Goal: Task Accomplishment & Management: Complete application form

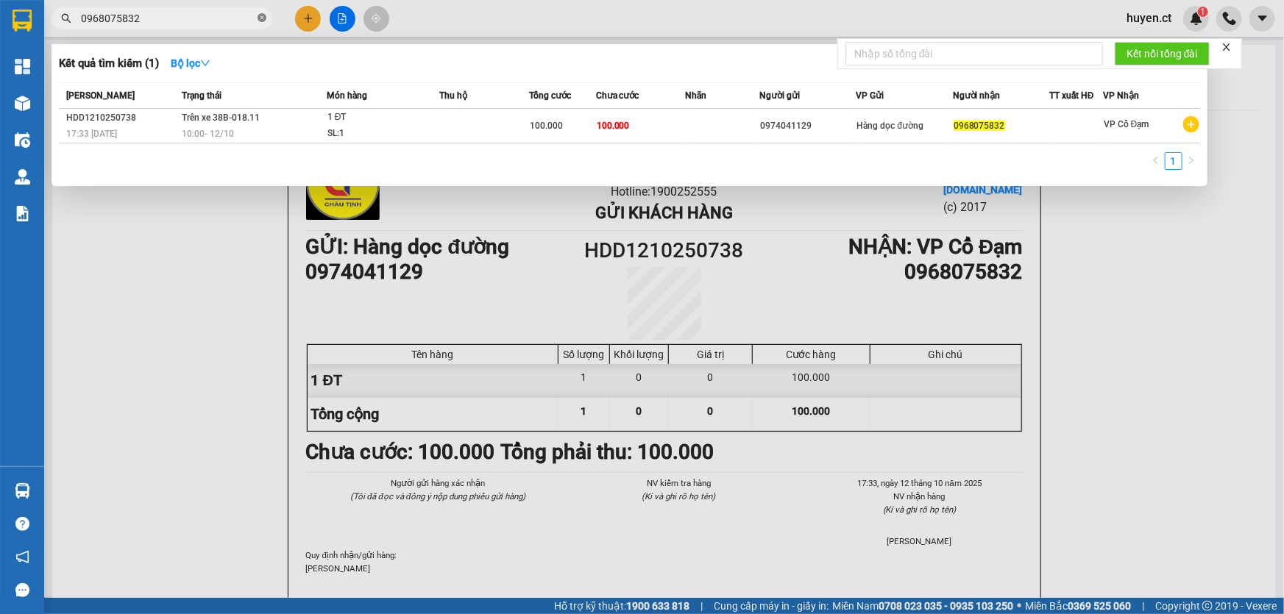
click at [261, 18] on icon "close-circle" at bounding box center [262, 17] width 9 height 9
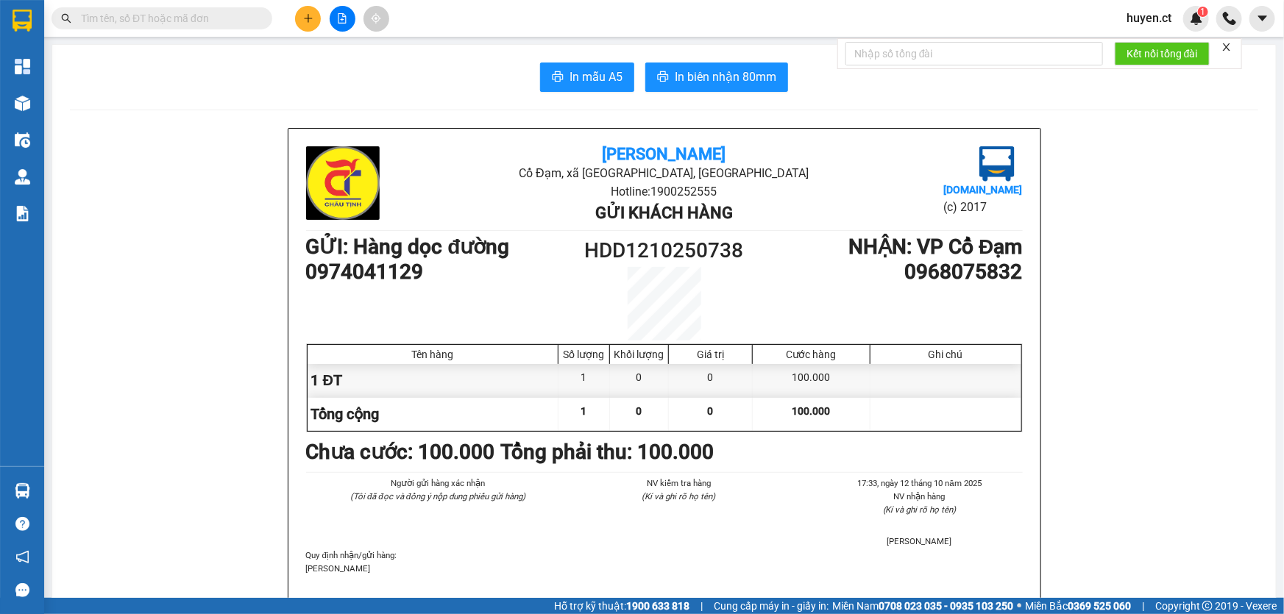
paste input "0862040852"
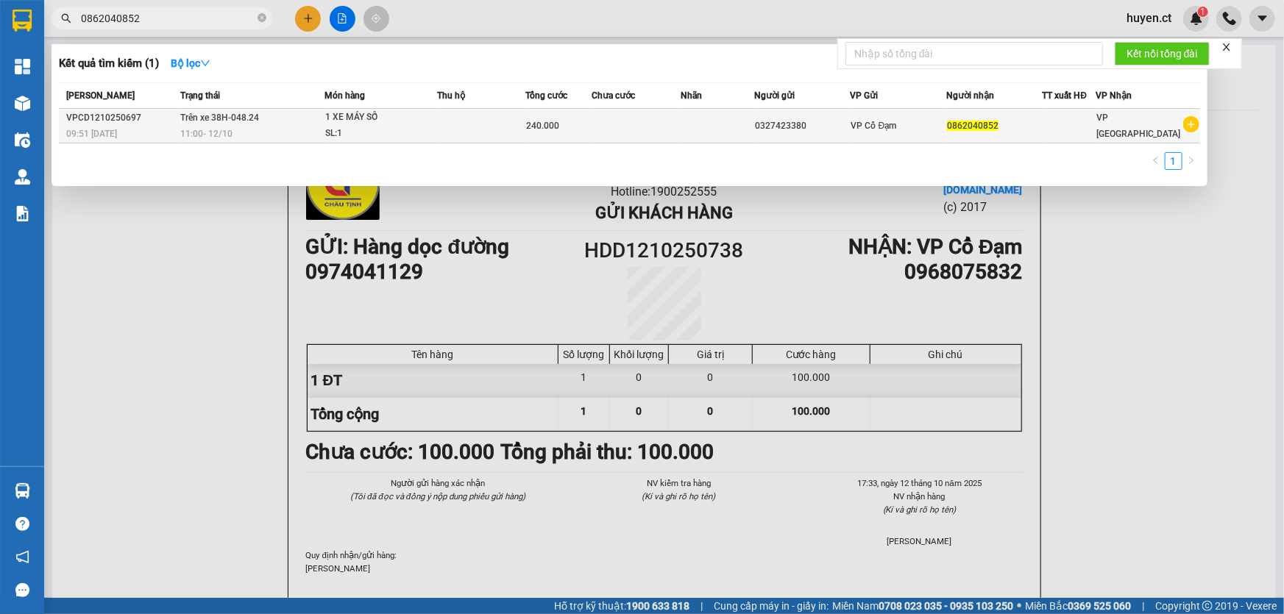
type input "0862040852"
click at [563, 119] on div "240.000" at bounding box center [558, 126] width 65 height 16
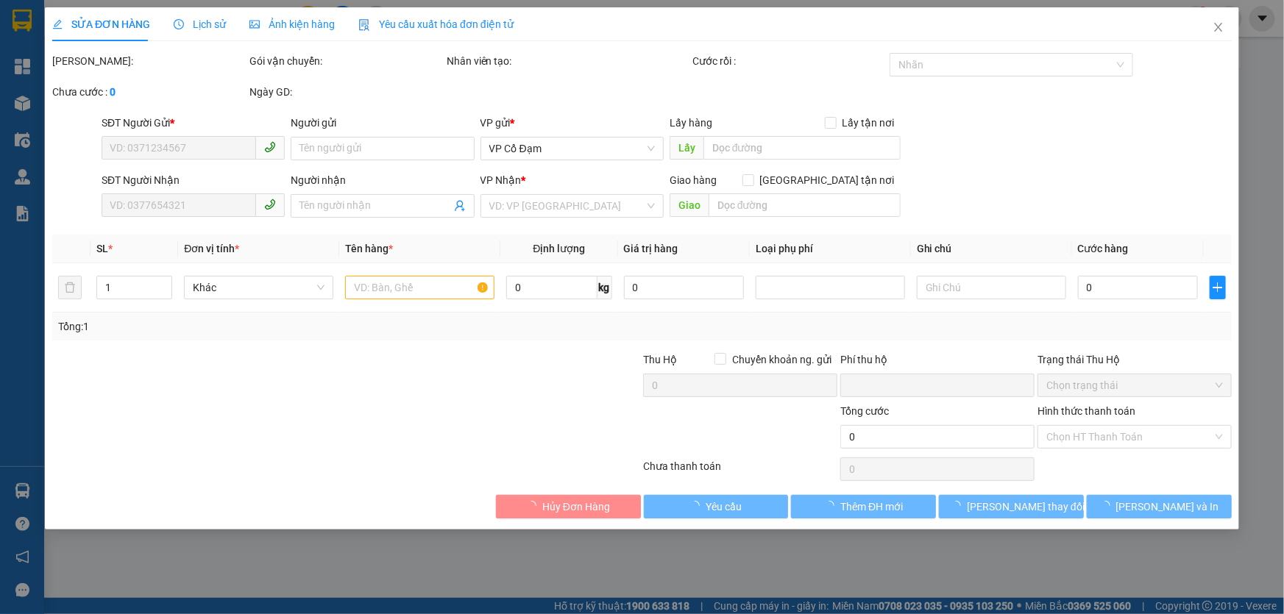
type input "0327423380"
type input "0862040852"
type input "0"
type input "240.000"
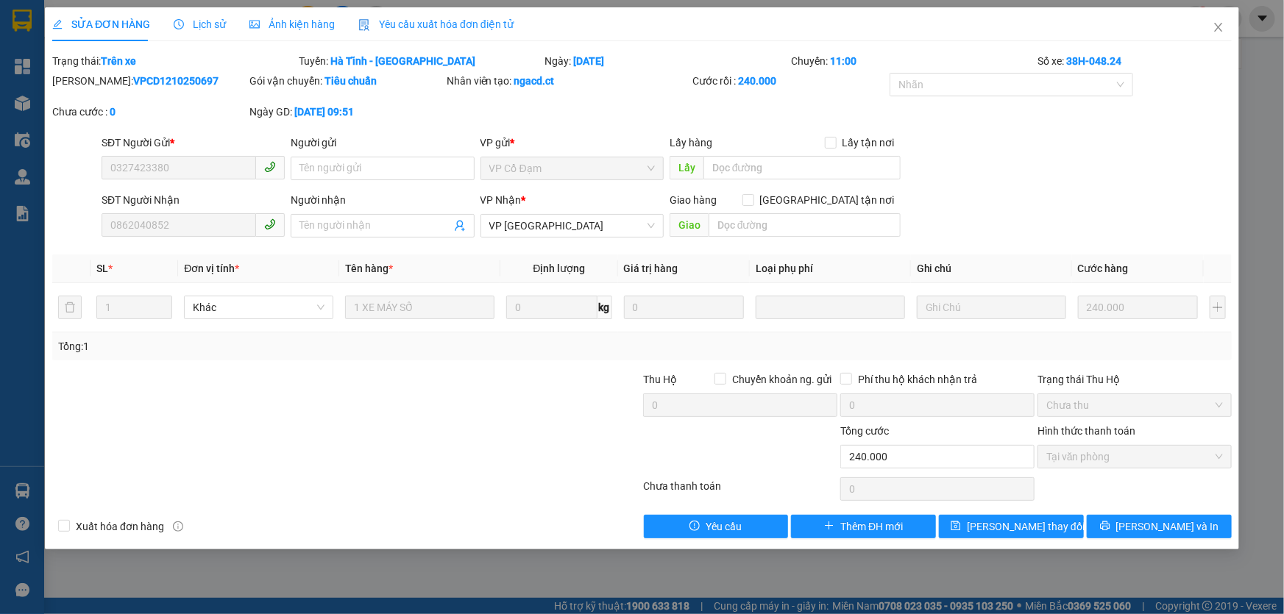
click at [209, 25] on span "Lịch sử" at bounding box center [200, 24] width 52 height 12
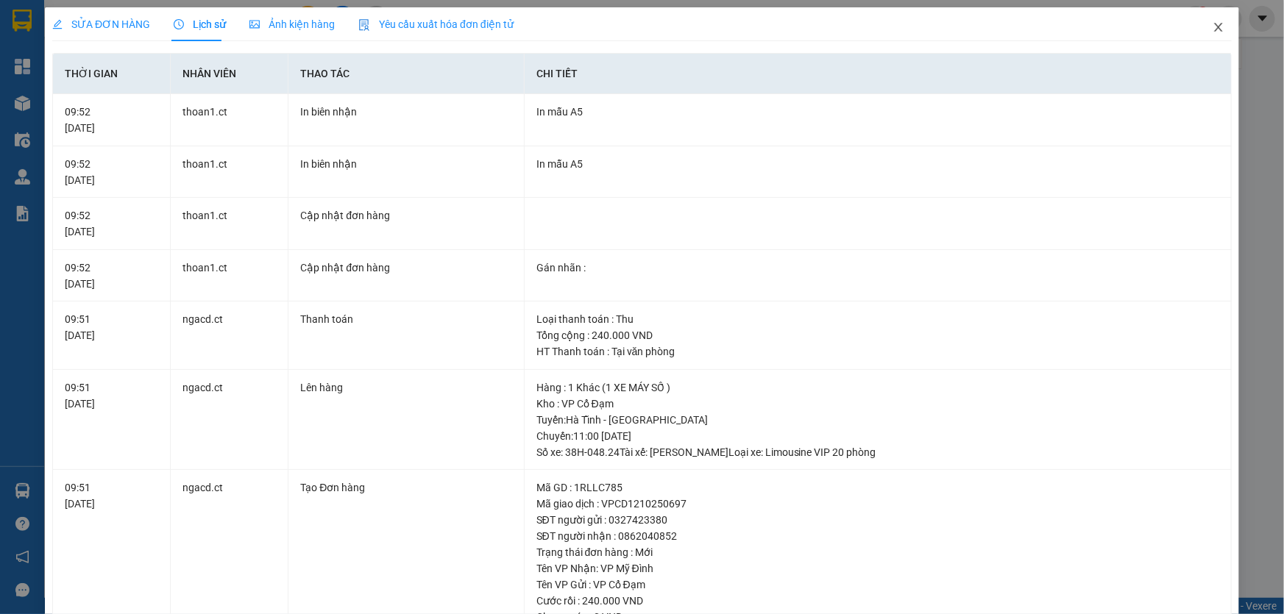
click at [1187, 24] on div "SỬA ĐƠN HÀNG Lịch sử Ảnh kiện hàng Yêu cầu xuất hóa đơn điện tử Total Paid Fee …" at bounding box center [642, 391] width 1194 height 769
click at [1213, 29] on icon "close" at bounding box center [1219, 27] width 12 height 12
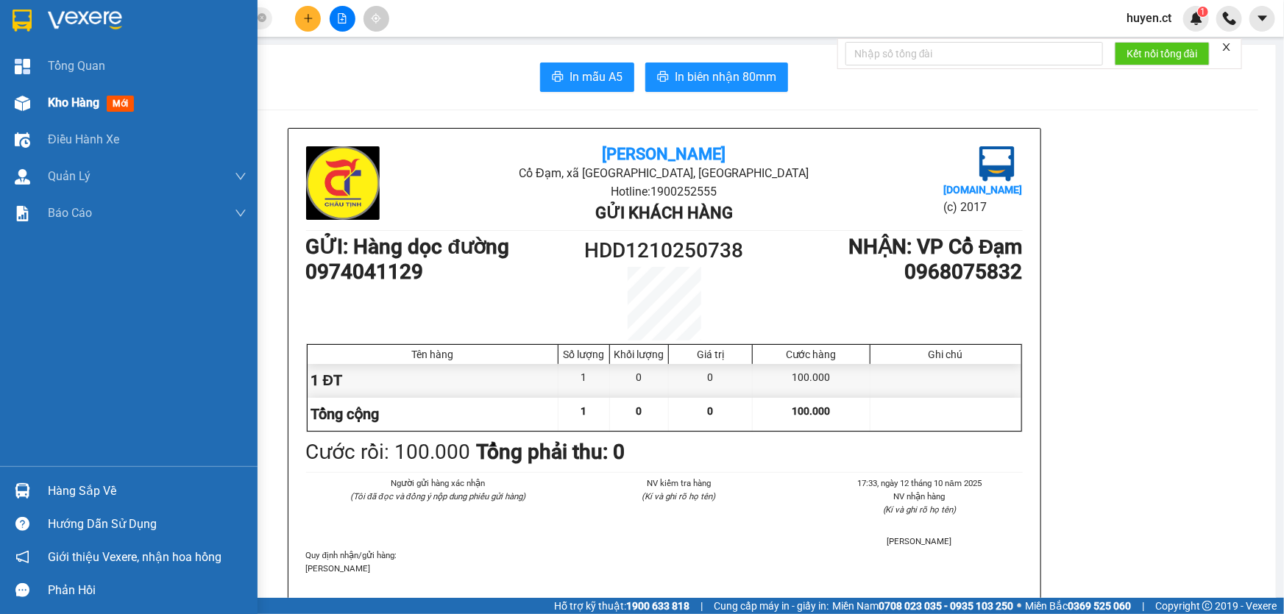
click at [52, 100] on span "Kho hàng" at bounding box center [74, 103] width 52 height 14
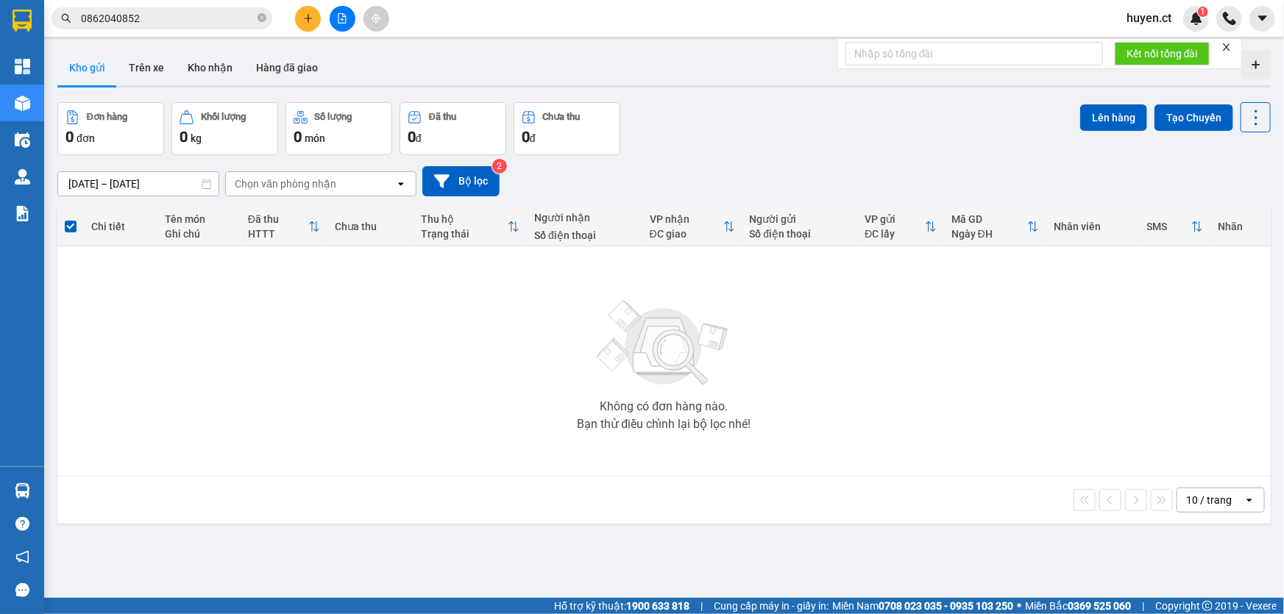
click at [100, 65] on button "Kho gửi" at bounding box center [87, 67] width 60 height 35
click at [99, 62] on button "Kho gửi" at bounding box center [87, 67] width 60 height 35
click at [107, 64] on button "Kho gửi" at bounding box center [87, 67] width 60 height 35
click at [219, 71] on button "Kho nhận" at bounding box center [210, 67] width 68 height 35
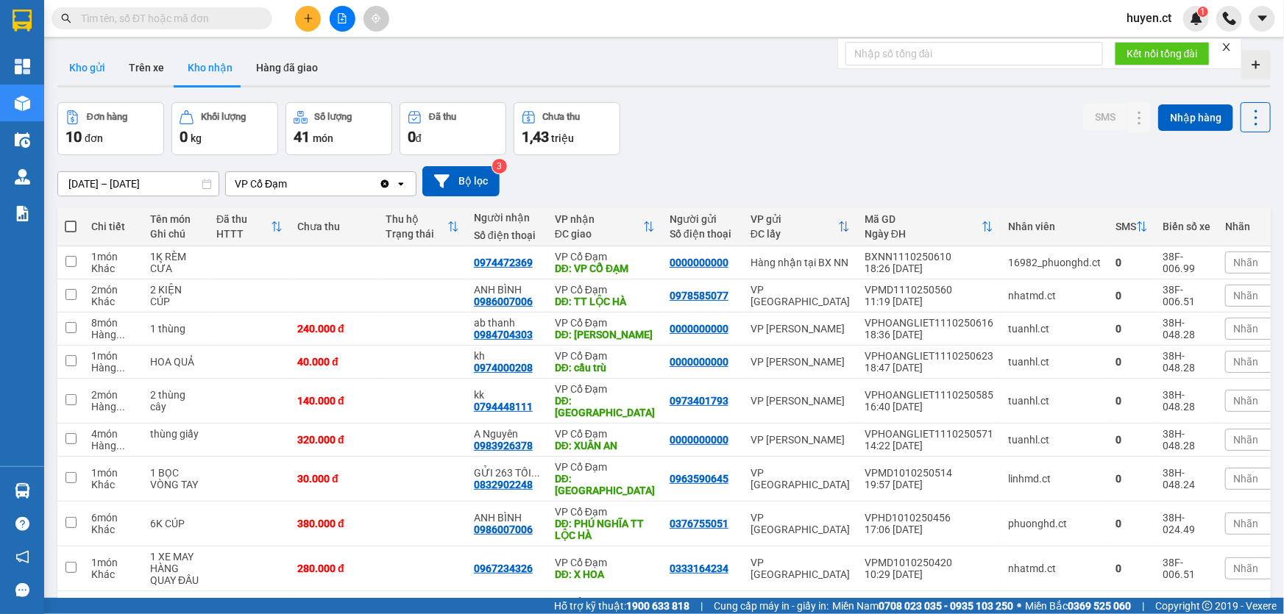
click at [79, 73] on button "Kho gửi" at bounding box center [87, 67] width 60 height 35
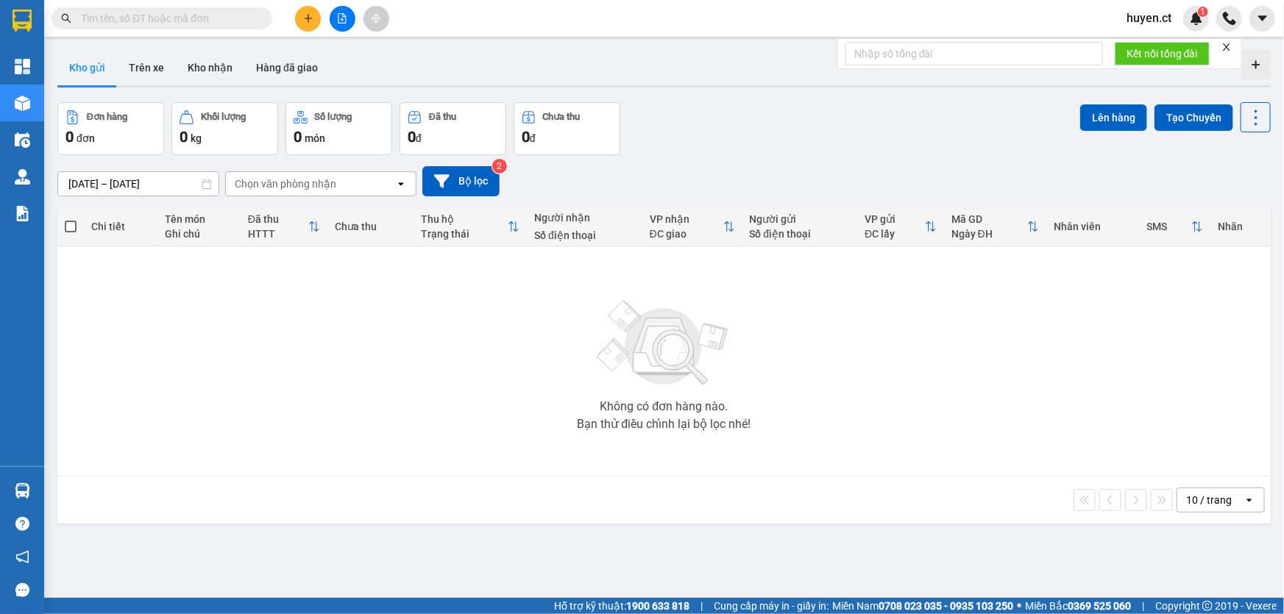
click at [160, 20] on input "text" at bounding box center [168, 18] width 174 height 16
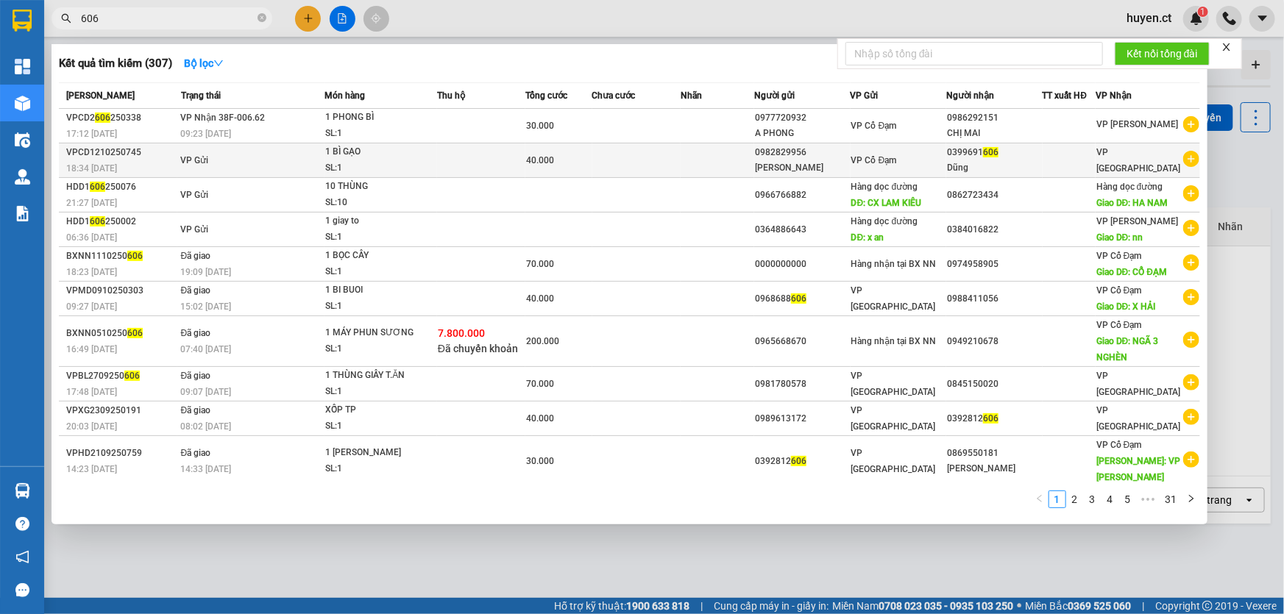
type input "606"
click at [288, 160] on td "VP Gửi" at bounding box center [251, 160] width 148 height 35
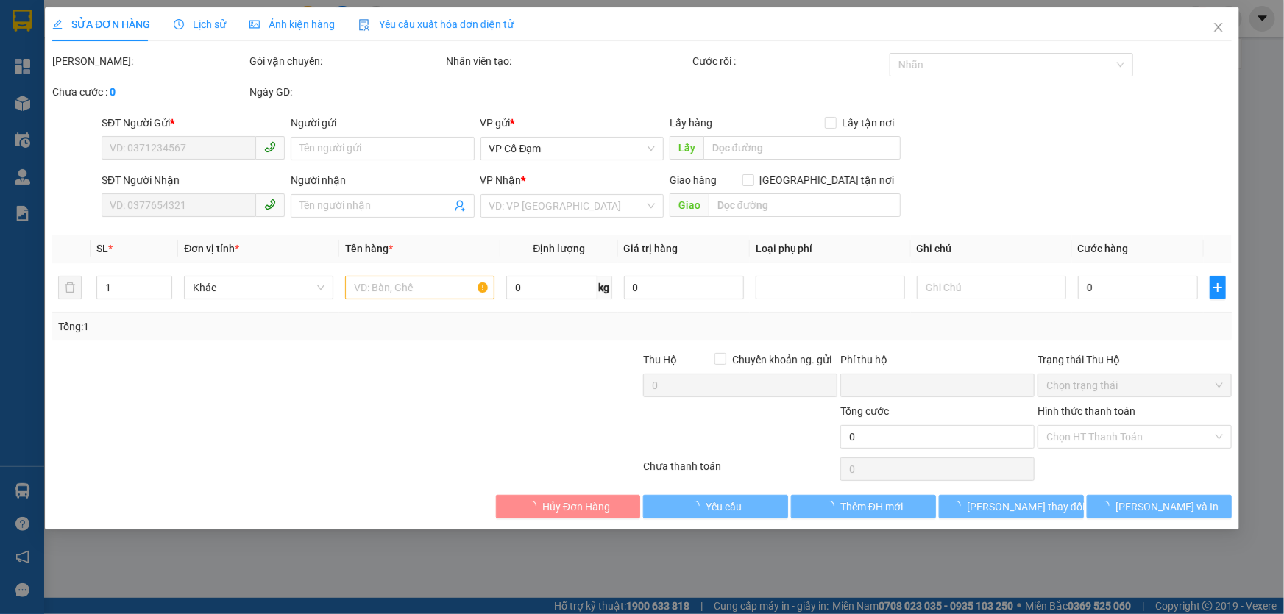
type input "0982829956"
type input "[PERSON_NAME]"
type input "0399691606"
type input "Dũng"
type input "0"
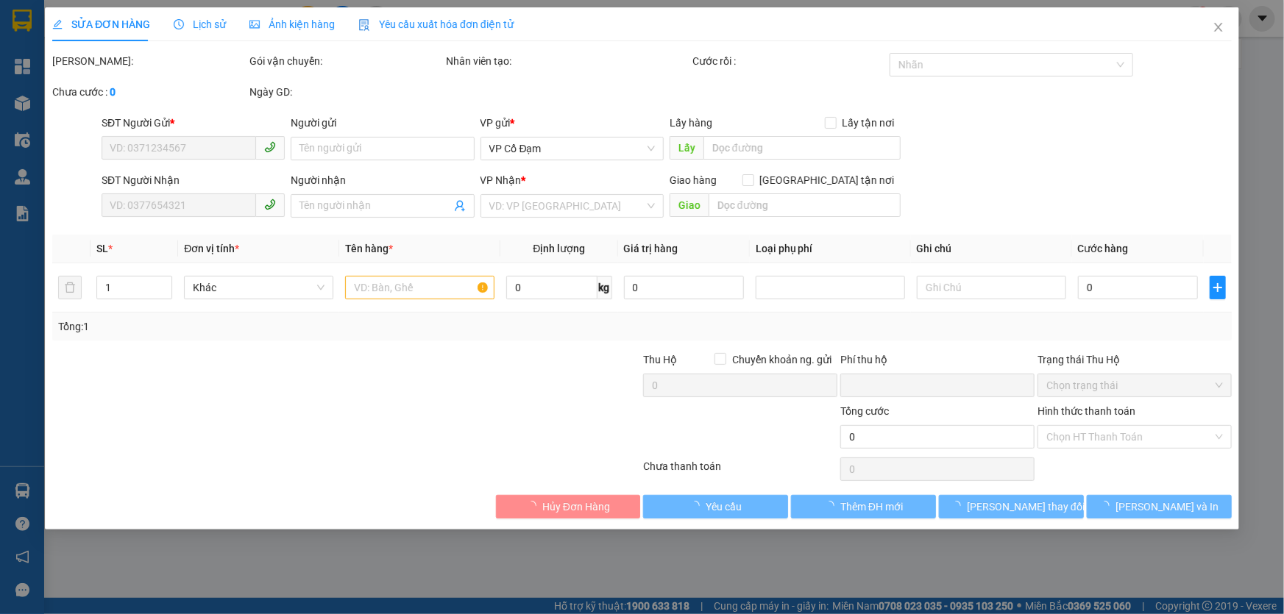
type input "40.000"
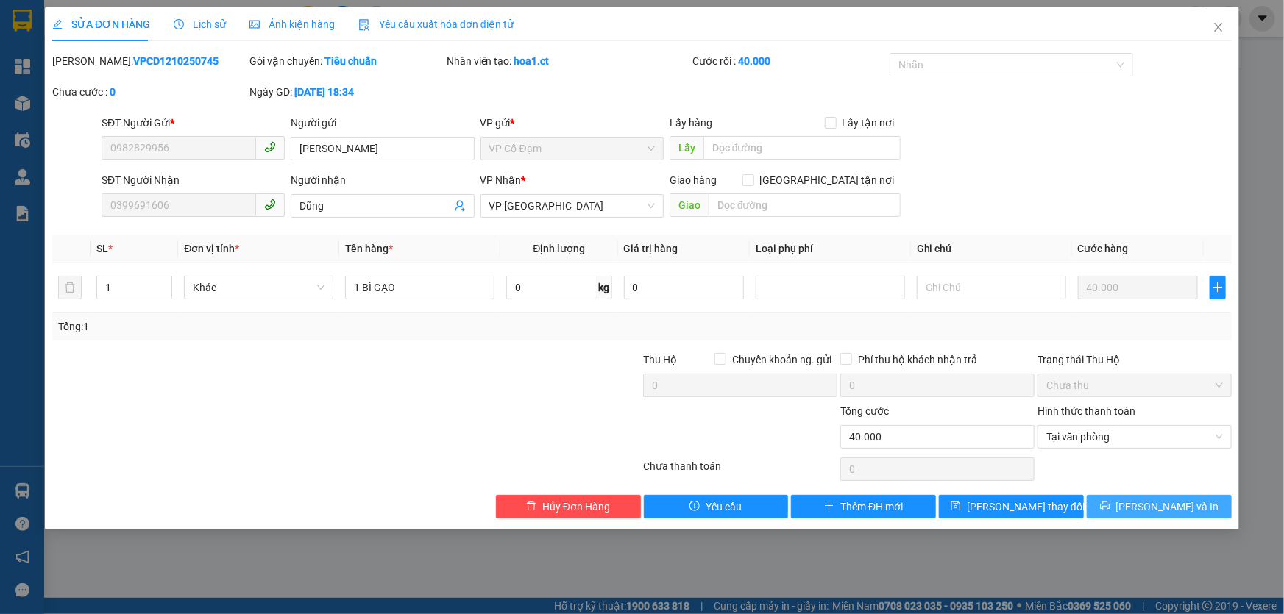
click at [1175, 508] on span "[PERSON_NAME] và In" at bounding box center [1167, 507] width 103 height 16
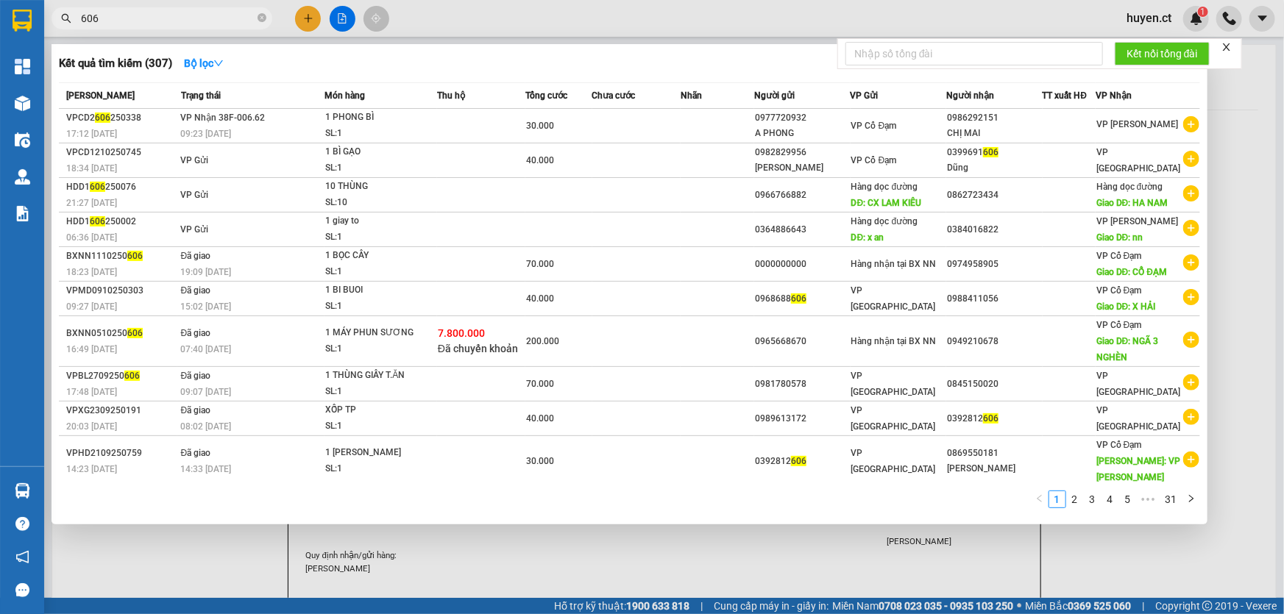
click at [168, 21] on input "606" at bounding box center [168, 18] width 174 height 16
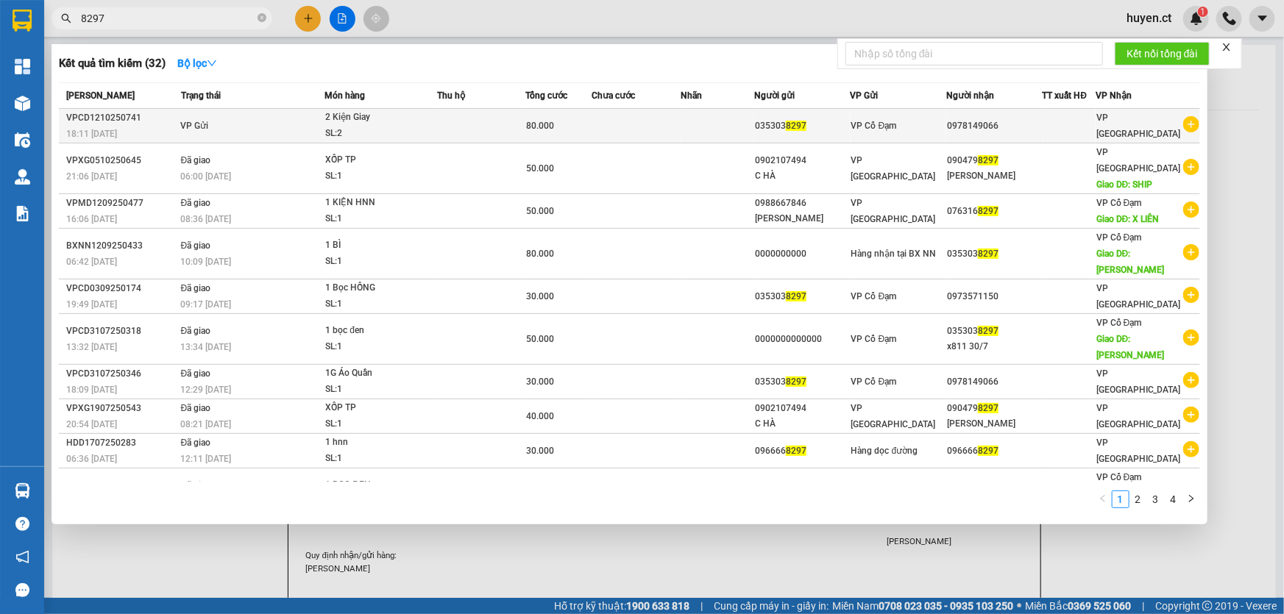
type input "8297"
click at [662, 125] on td at bounding box center [636, 126] width 88 height 35
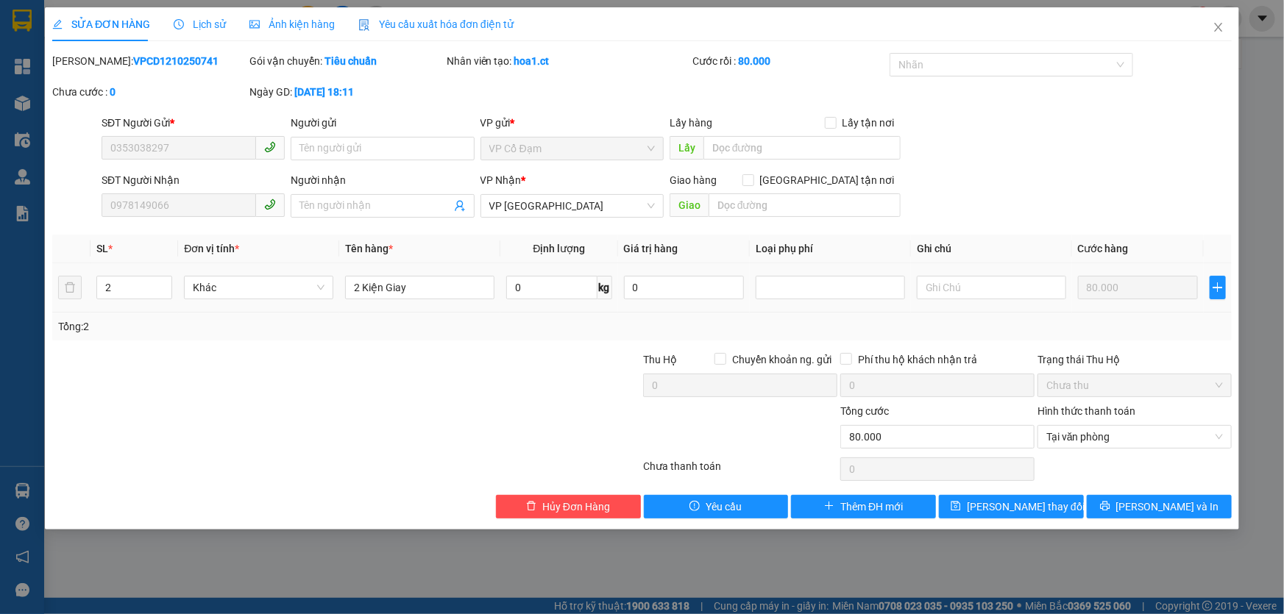
type input "0353038297"
type input "0978149066"
type input "0"
type input "80.000"
click at [1156, 512] on span "[PERSON_NAME] và In" at bounding box center [1167, 507] width 103 height 16
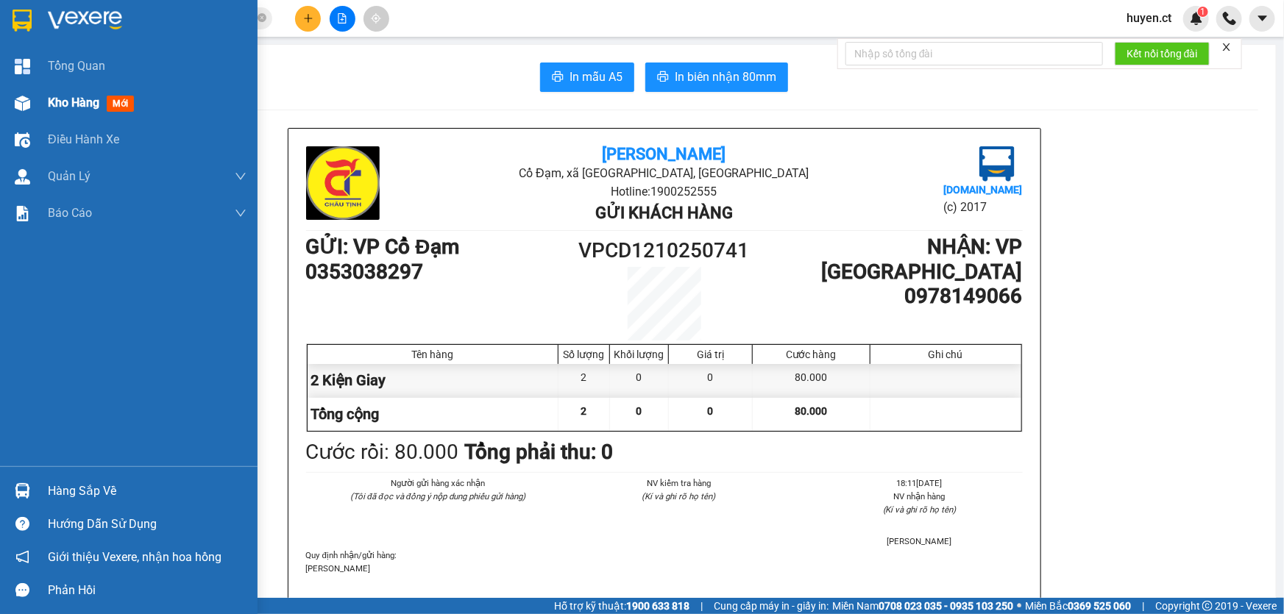
click at [127, 104] on span "mới" at bounding box center [120, 104] width 27 height 16
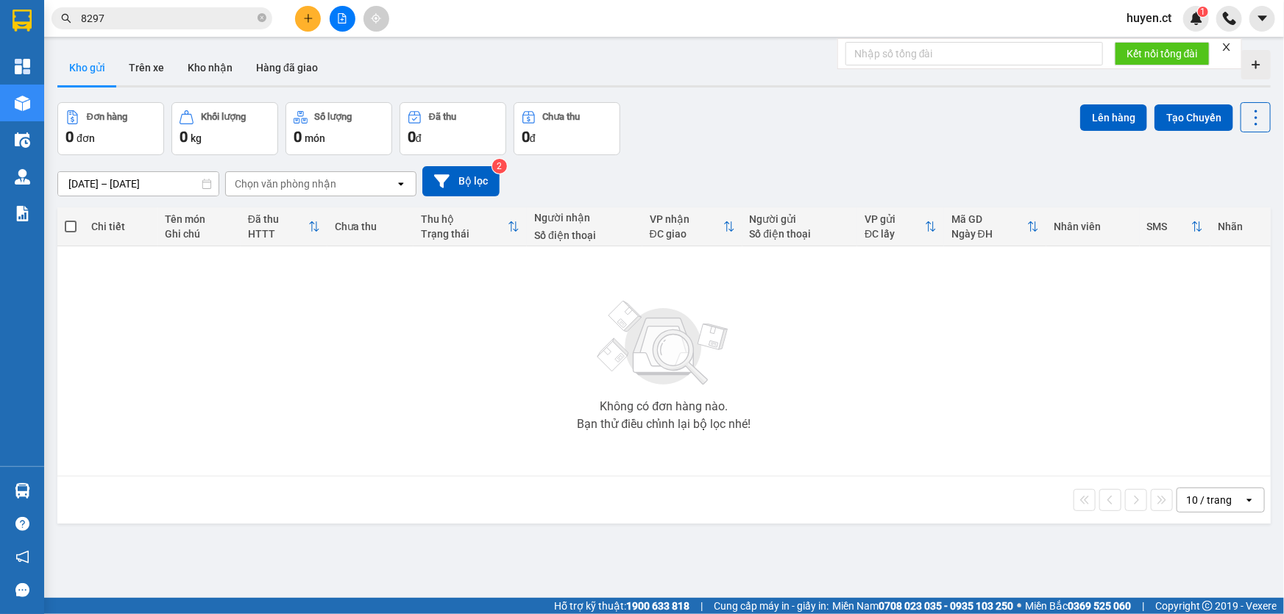
click at [315, 174] on div "Chọn văn phòng nhận" at bounding box center [310, 184] width 169 height 24
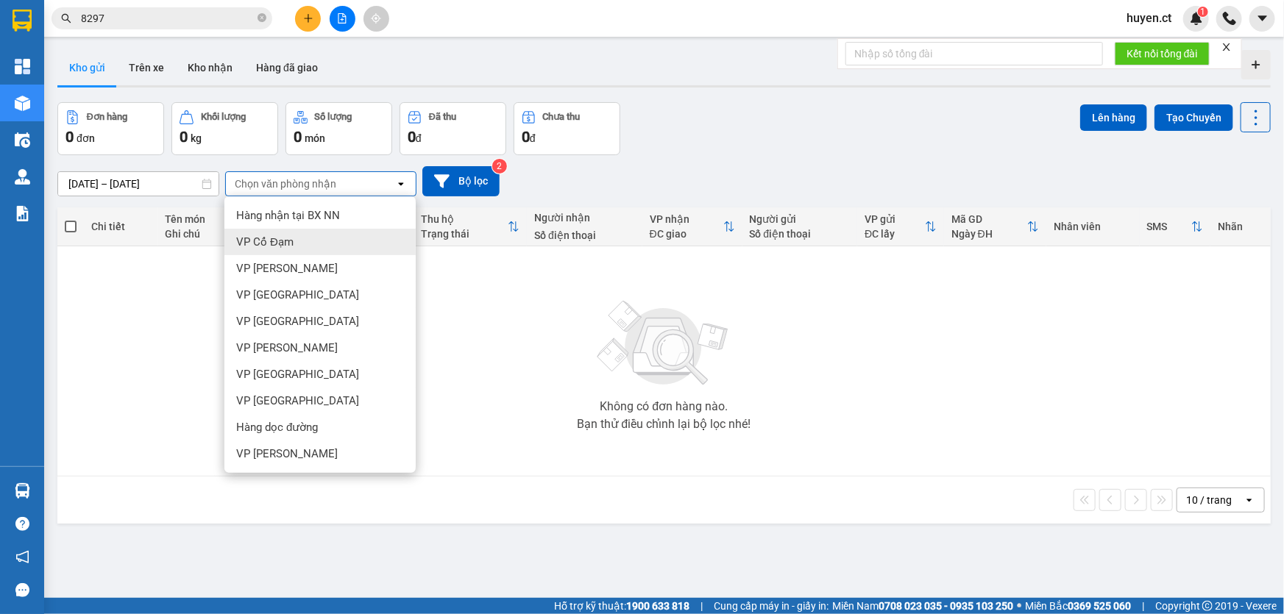
click at [319, 244] on div "VP Cổ Đạm" at bounding box center [319, 242] width 191 height 26
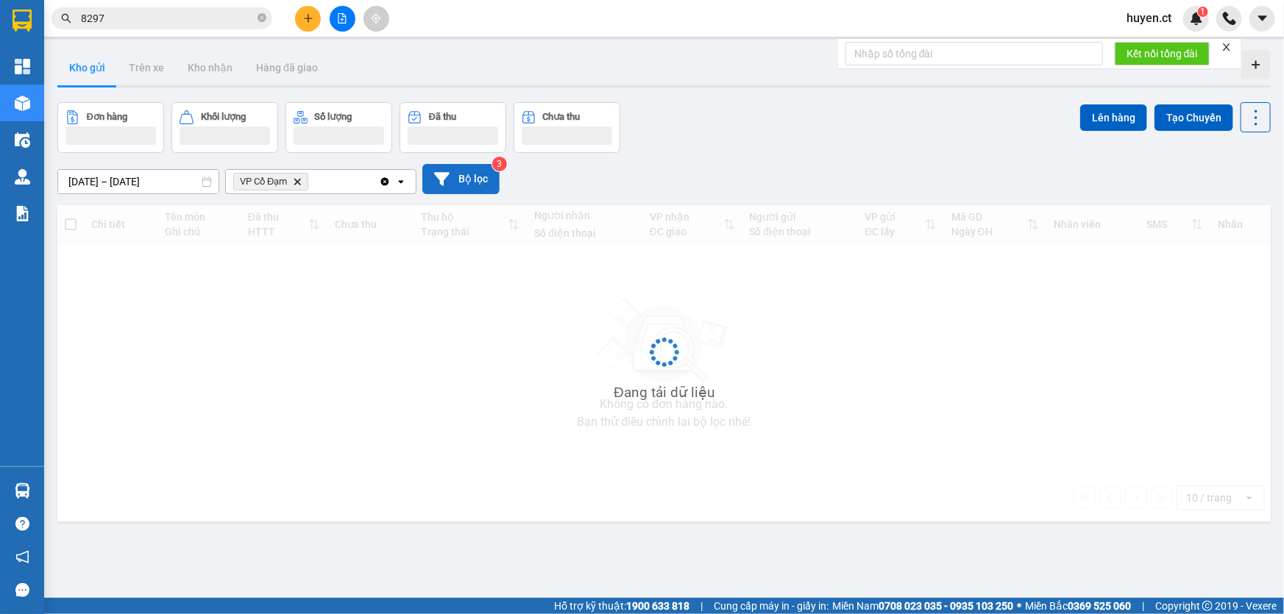
click at [470, 174] on button "Bộ lọc" at bounding box center [460, 179] width 77 height 30
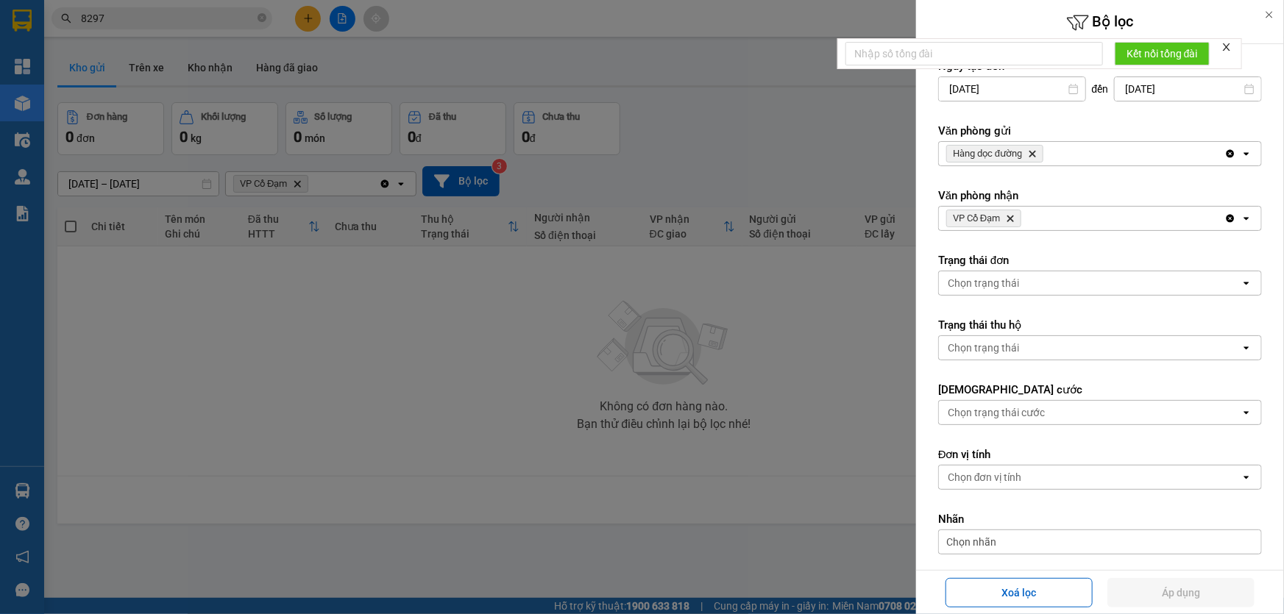
click at [1030, 153] on span "Hàng dọc đường Delete" at bounding box center [994, 154] width 97 height 18
click at [1030, 153] on icon "Delete" at bounding box center [1032, 153] width 9 height 9
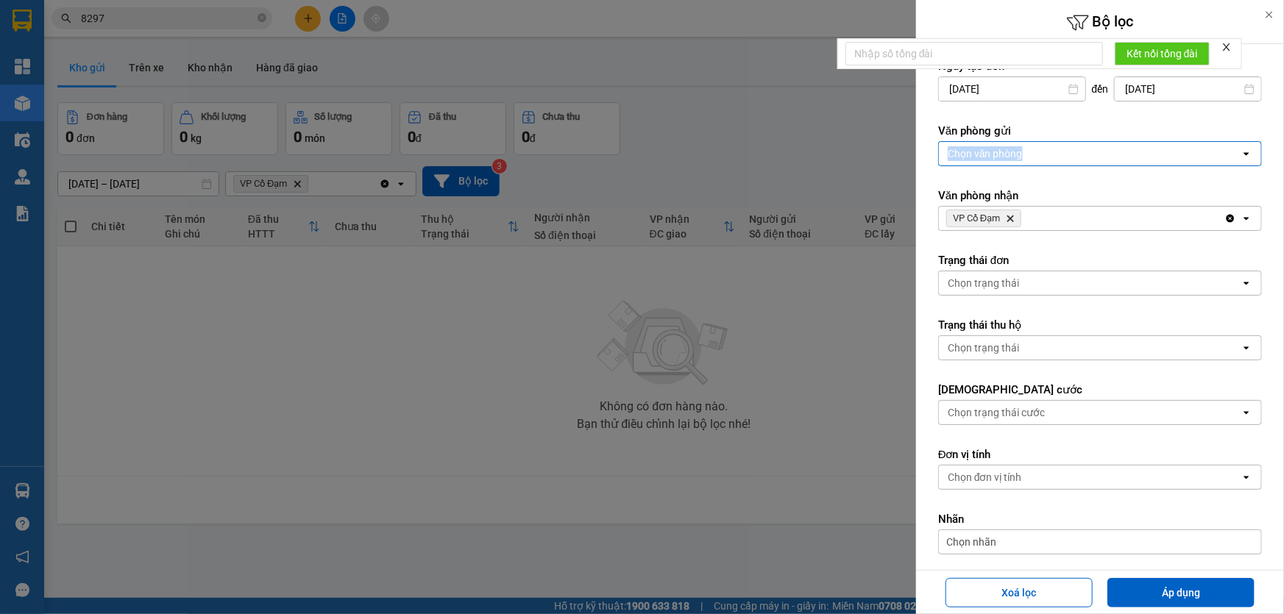
click at [1030, 153] on div "Chọn văn phòng" at bounding box center [1090, 154] width 302 height 24
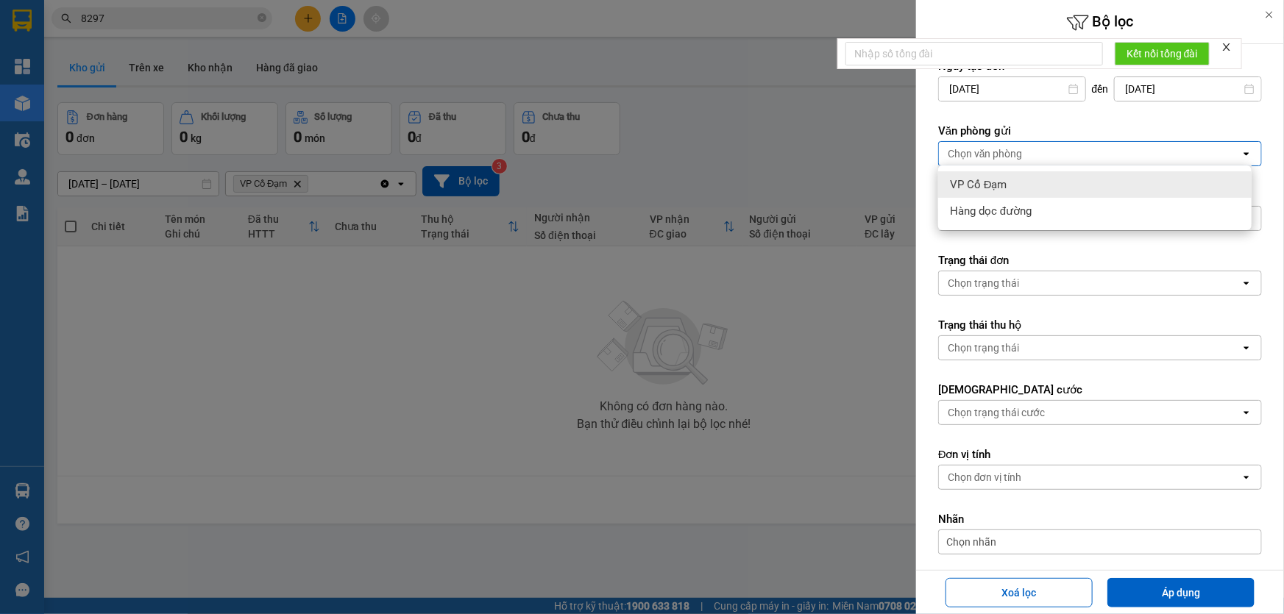
click at [1009, 184] on div "VP Cổ Đạm" at bounding box center [1094, 184] width 313 height 26
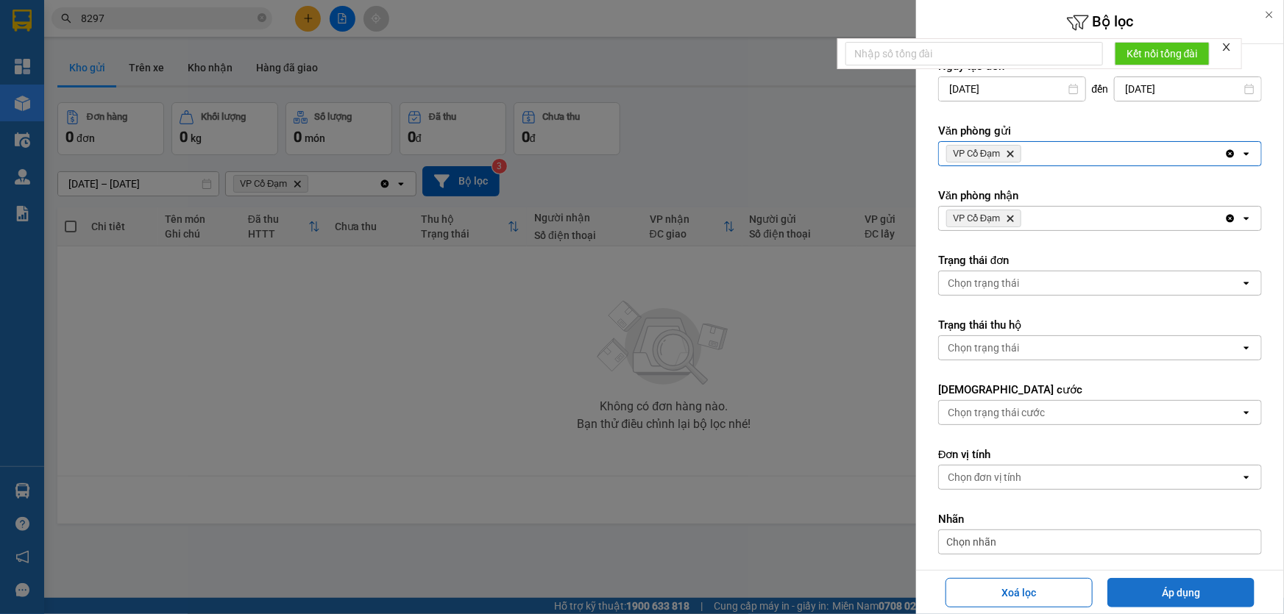
click at [1180, 593] on button "Áp dụng" at bounding box center [1181, 592] width 147 height 29
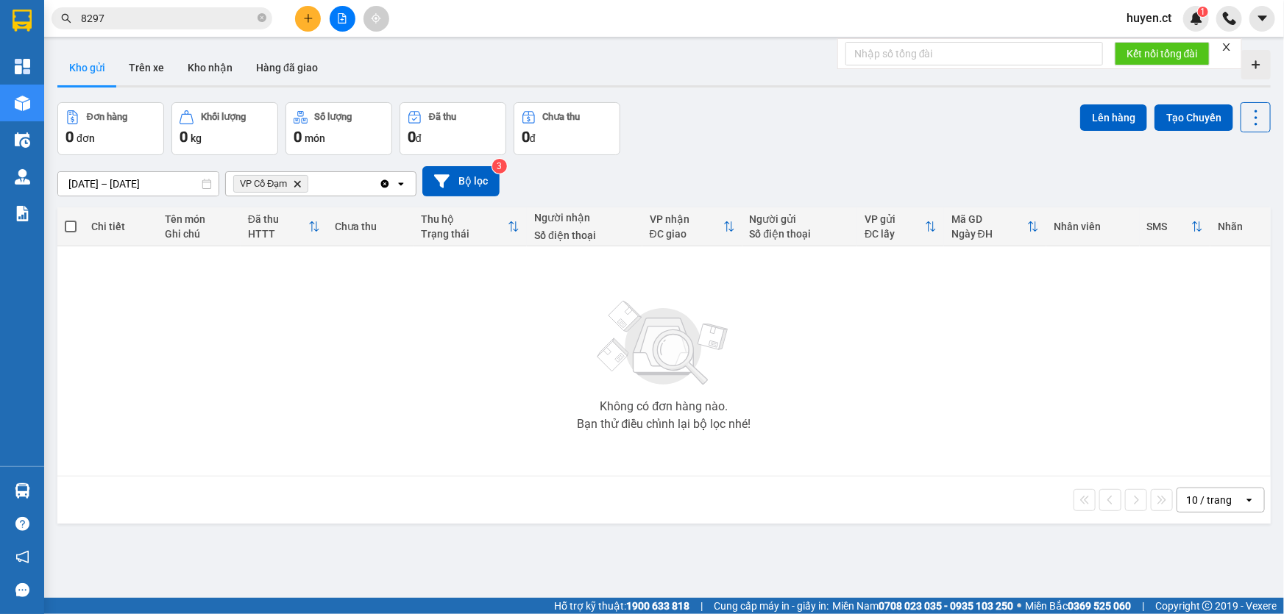
click at [297, 185] on icon "VP Cổ Đạm, close by backspace" at bounding box center [297, 183] width 7 height 7
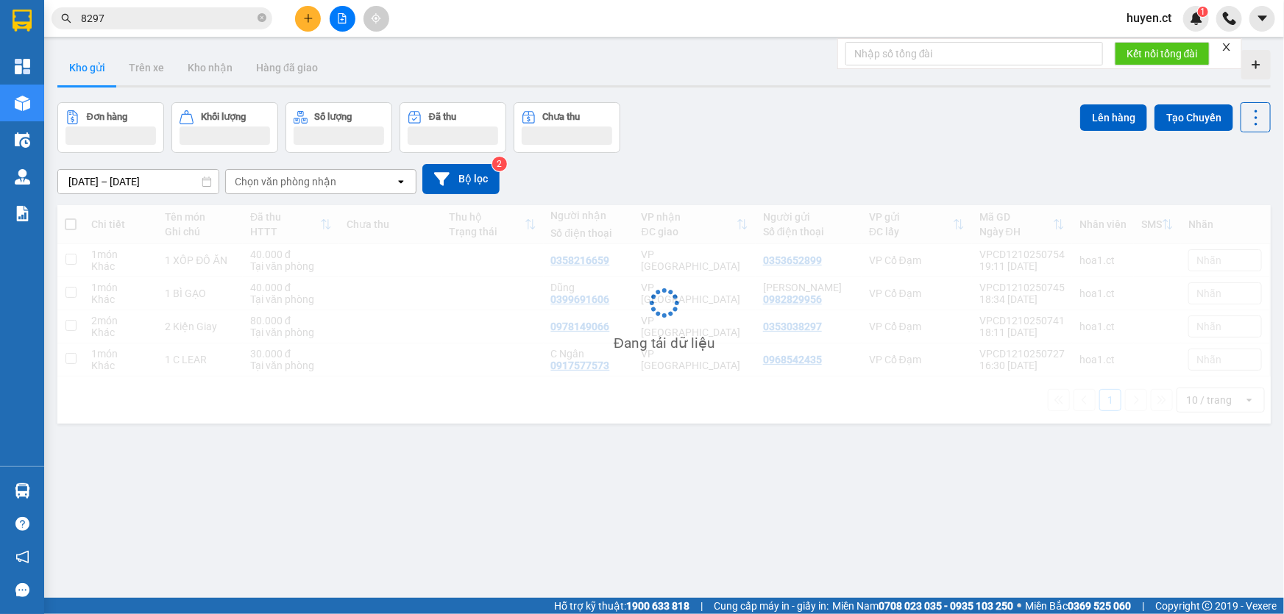
click at [307, 183] on div "Chọn văn phòng nhận" at bounding box center [286, 181] width 102 height 15
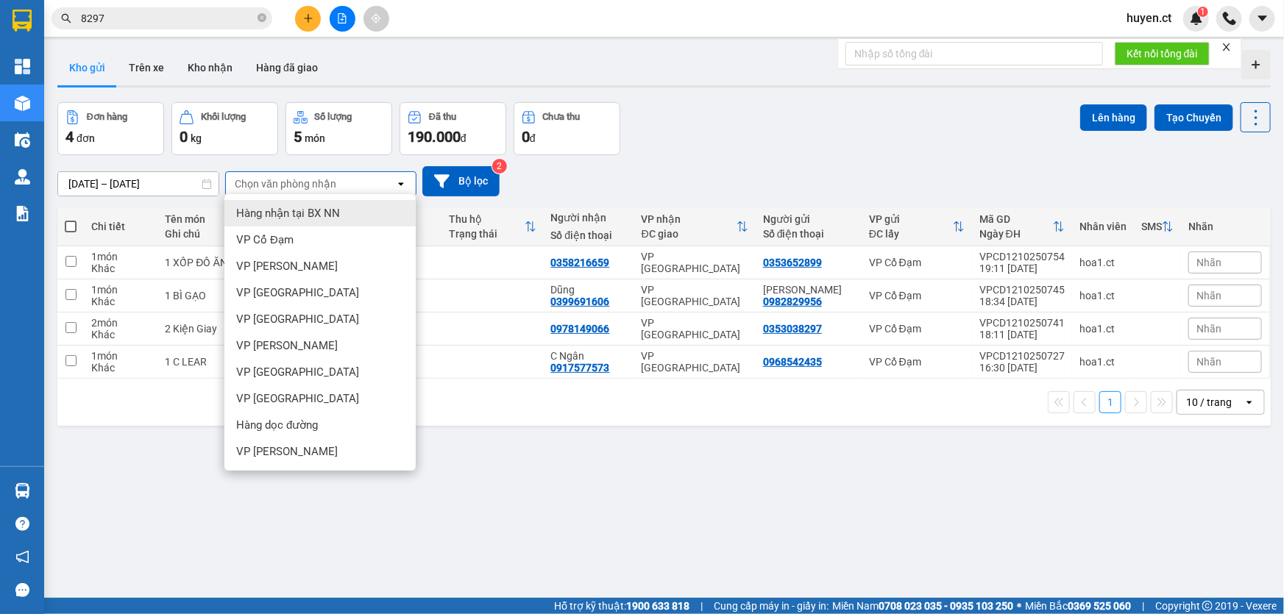
click at [629, 175] on div "[DATE] – [DATE] Press the down arrow key to interact with the calendar and sele…" at bounding box center [663, 181] width 1213 height 30
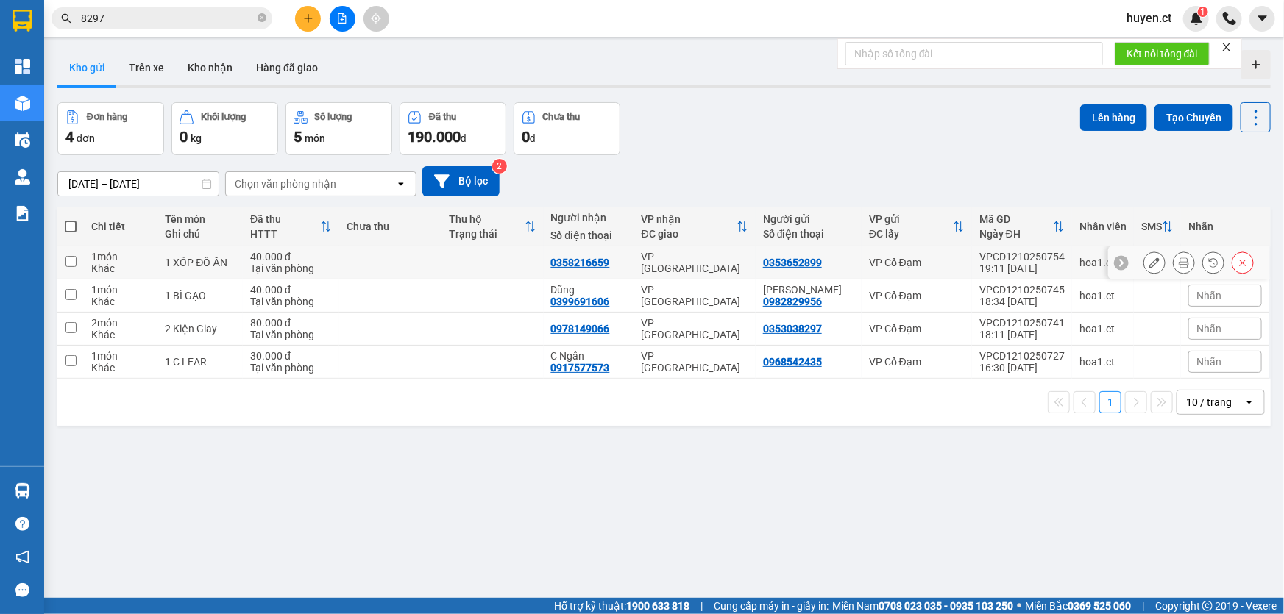
click at [131, 258] on div "1 món" at bounding box center [120, 257] width 59 height 12
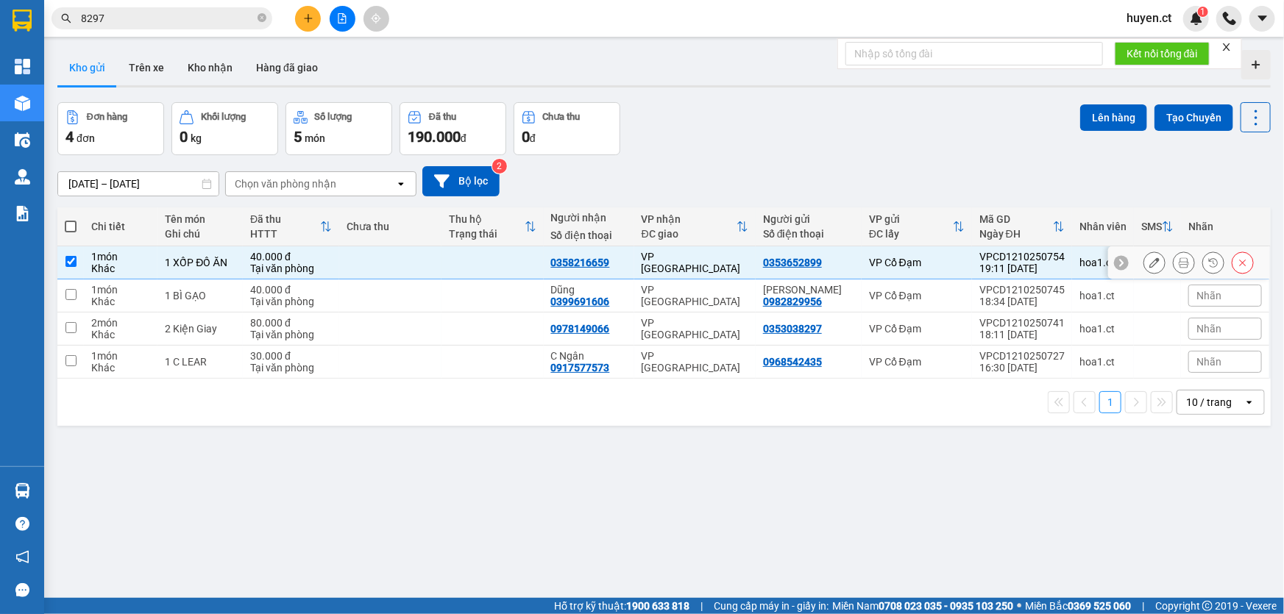
checkbox input "true"
click at [1174, 261] on button at bounding box center [1184, 263] width 21 height 26
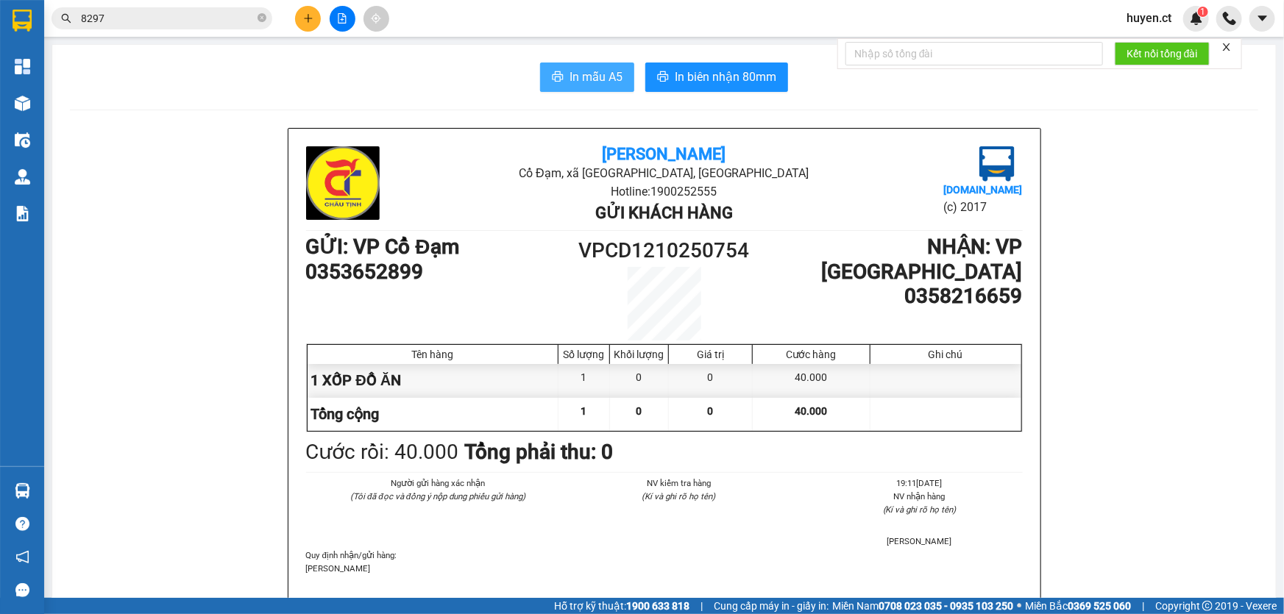
click at [592, 74] on span "In mẫu A5" at bounding box center [596, 77] width 53 height 18
